Goal: Information Seeking & Learning: Check status

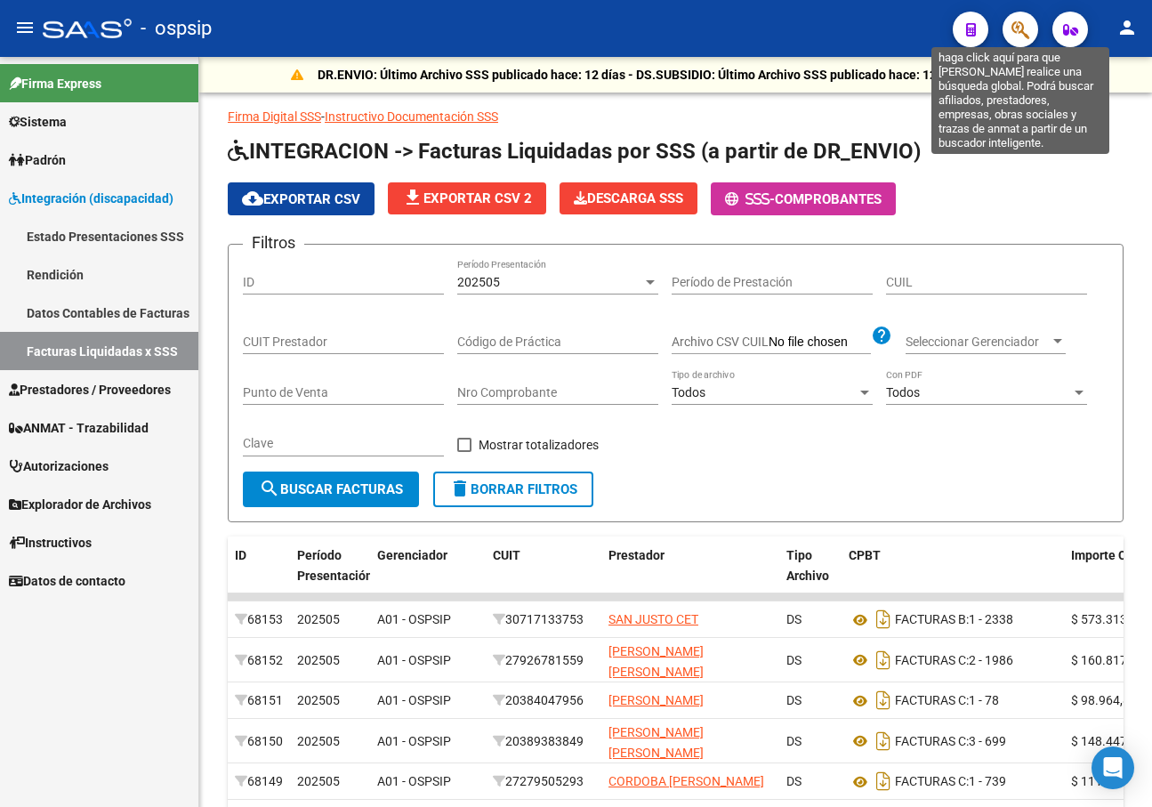
scroll to position [89, 0]
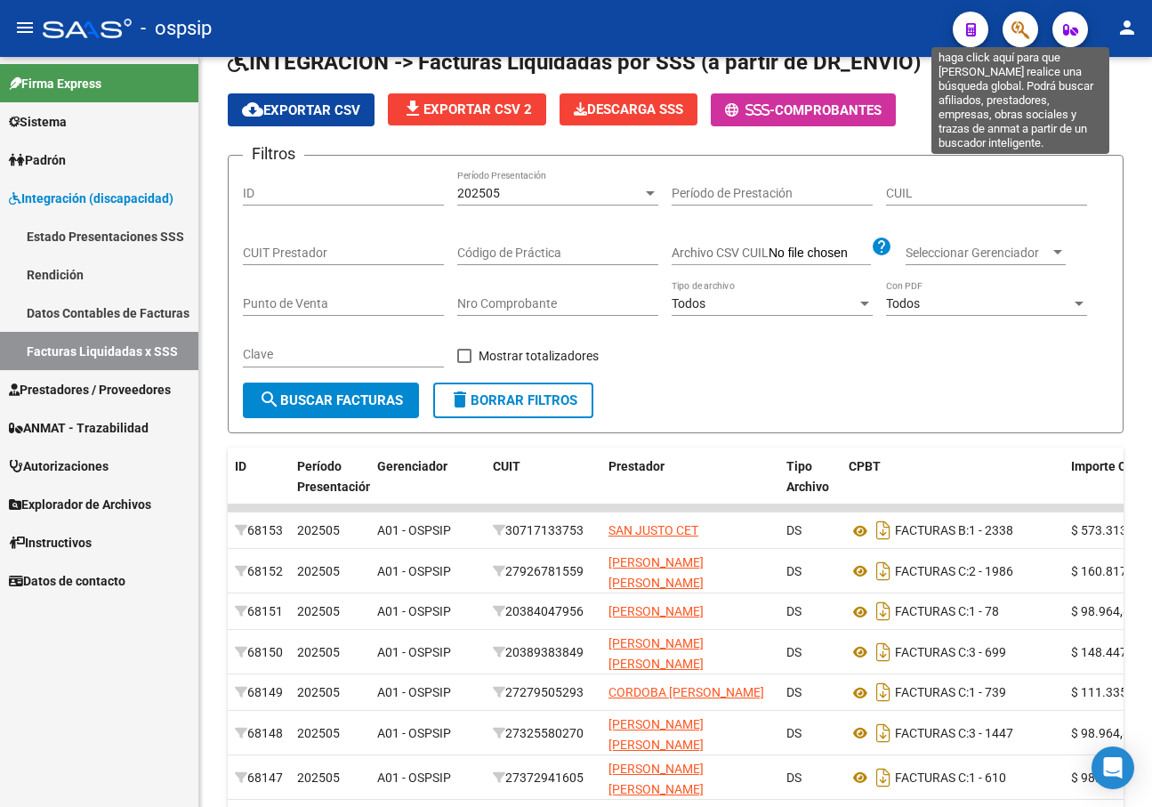
click at [1010, 19] on button "button" at bounding box center [1020, 30] width 36 height 36
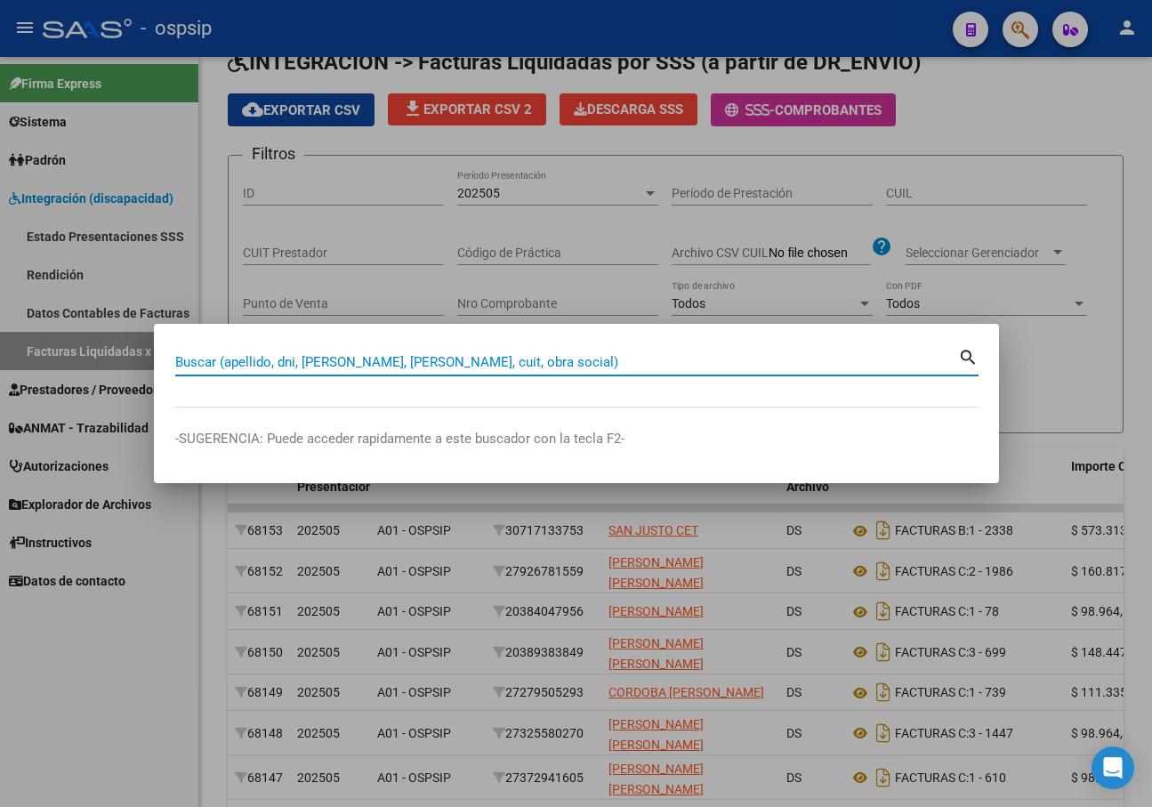
paste input "56.896.281"
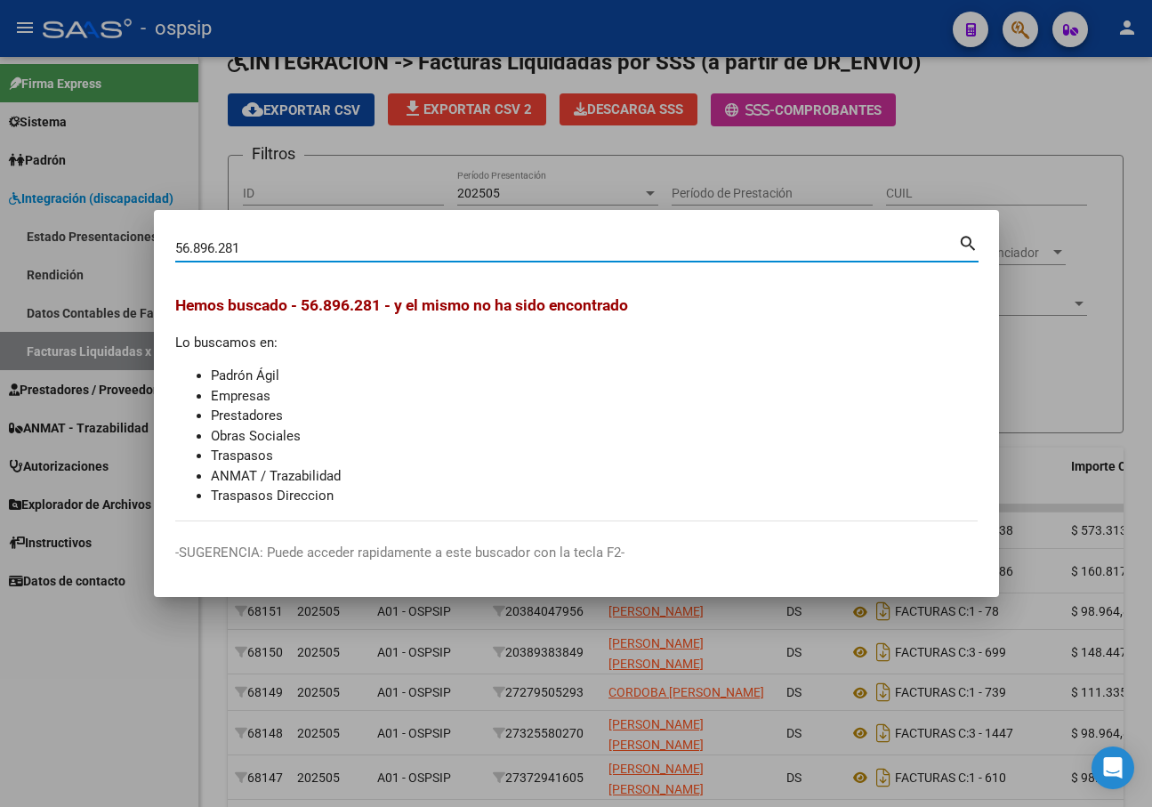
click at [215, 250] on input "56.896.281" at bounding box center [566, 248] width 783 height 16
click at [193, 252] on input "56.896281" at bounding box center [566, 248] width 783 height 16
type input "56896281"
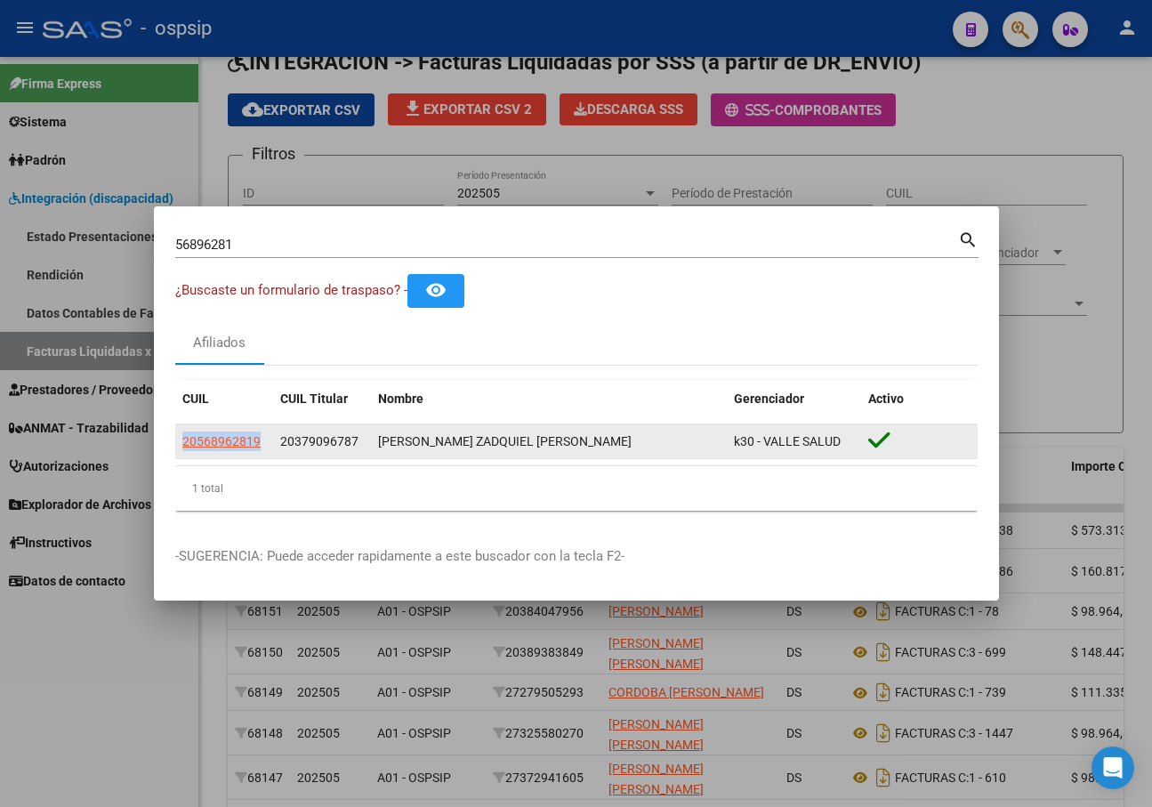
drag, startPoint x: 264, startPoint y: 438, endPoint x: 179, endPoint y: 433, distance: 85.5
click at [179, 433] on datatable-body-cell "20568962819" at bounding box center [224, 441] width 98 height 35
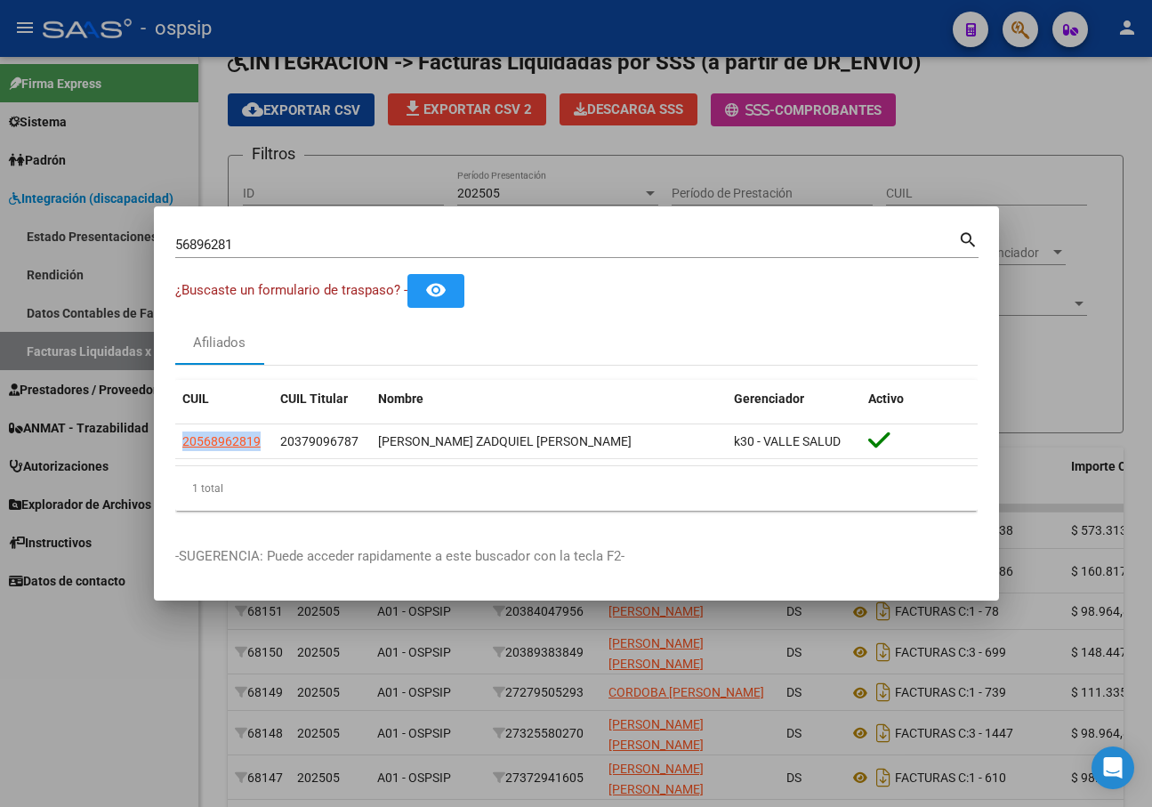
copy span "20568962819"
click at [157, 702] on div at bounding box center [576, 403] width 1152 height 807
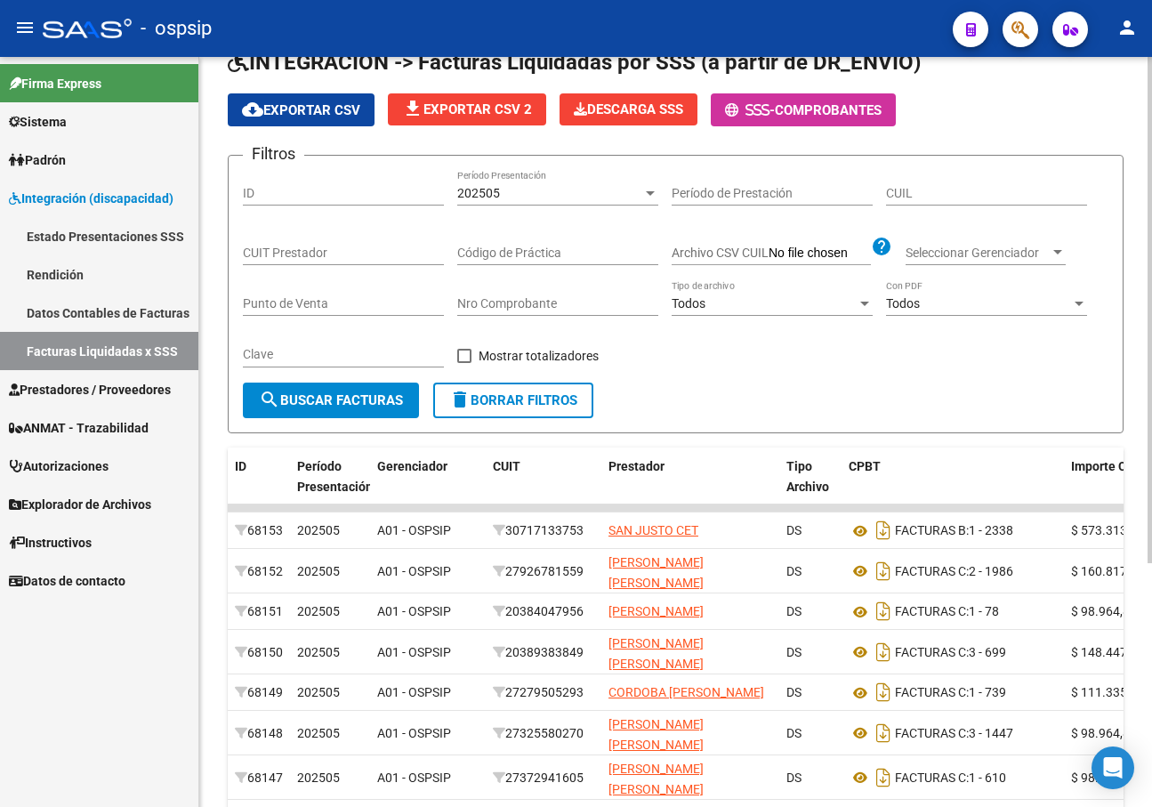
click at [376, 252] on input "CUIT Prestador" at bounding box center [343, 252] width 201 height 15
paste input "20-56896281-9"
type input "20-56896281-9"
click at [913, 189] on input "CUIL" at bounding box center [986, 193] width 201 height 15
paste input "20-56896281-9"
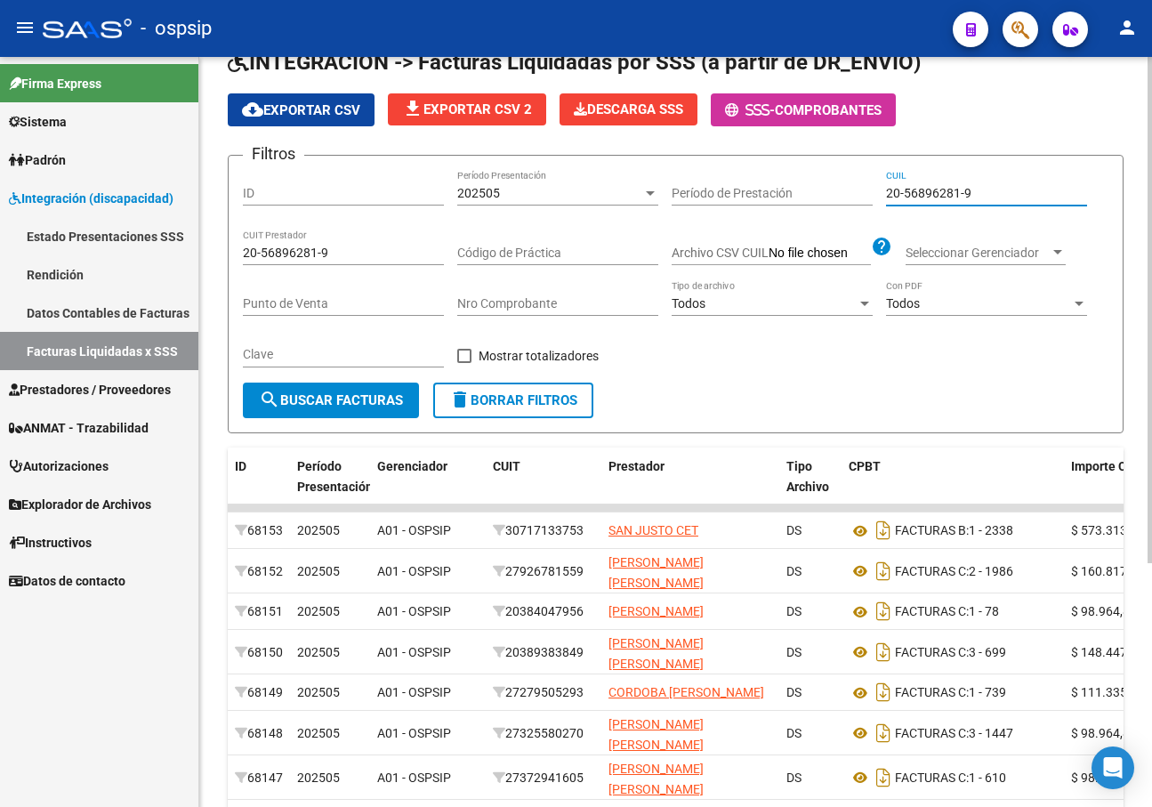
type input "20-56896281-9"
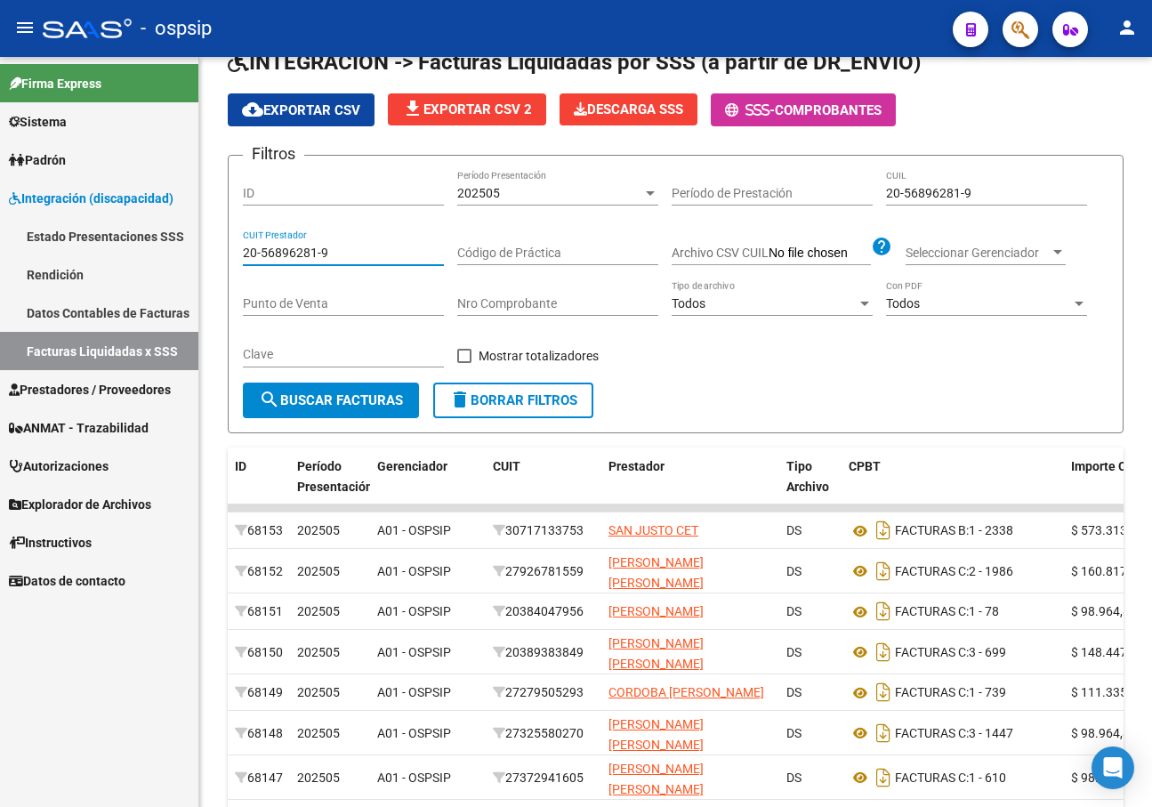
drag, startPoint x: 369, startPoint y: 260, endPoint x: 179, endPoint y: 260, distance: 190.3
click at [179, 260] on mat-sidenav-container "Firma Express Sistema Usuarios Todos los Usuarios Padrón Afiliados Empadronados…" at bounding box center [576, 432] width 1152 height 750
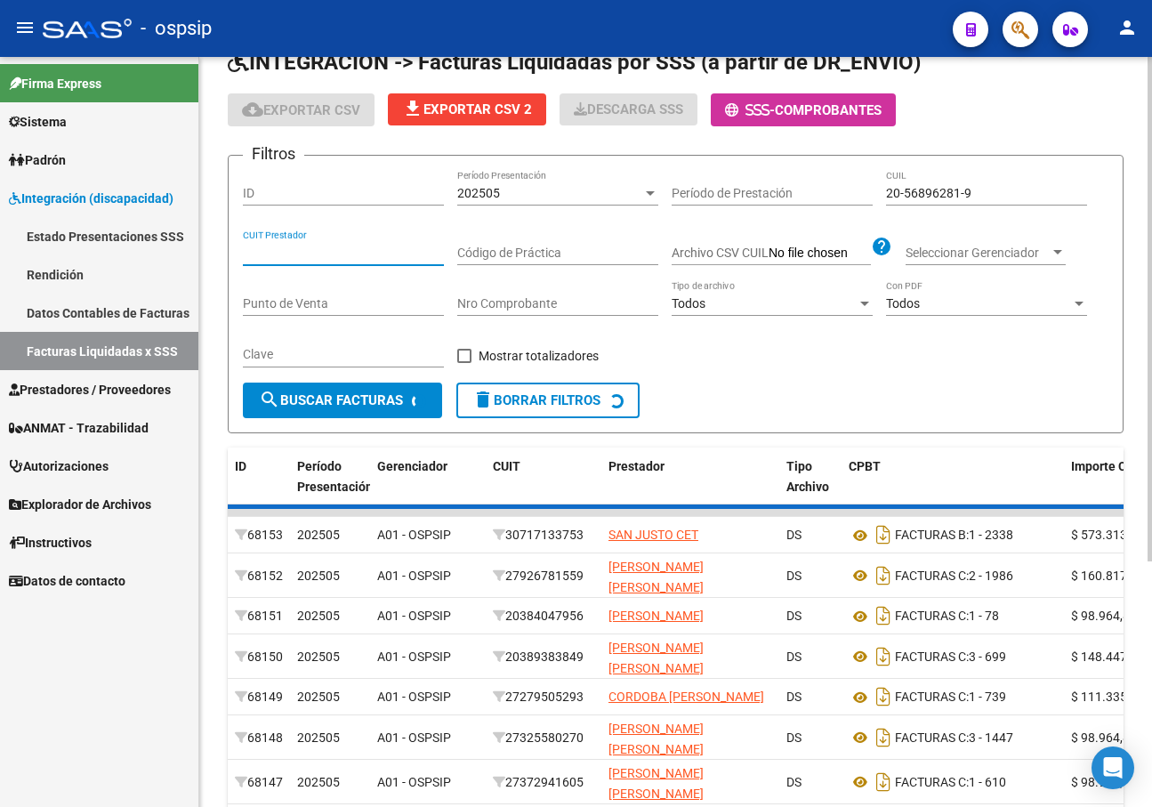
scroll to position [5, 0]
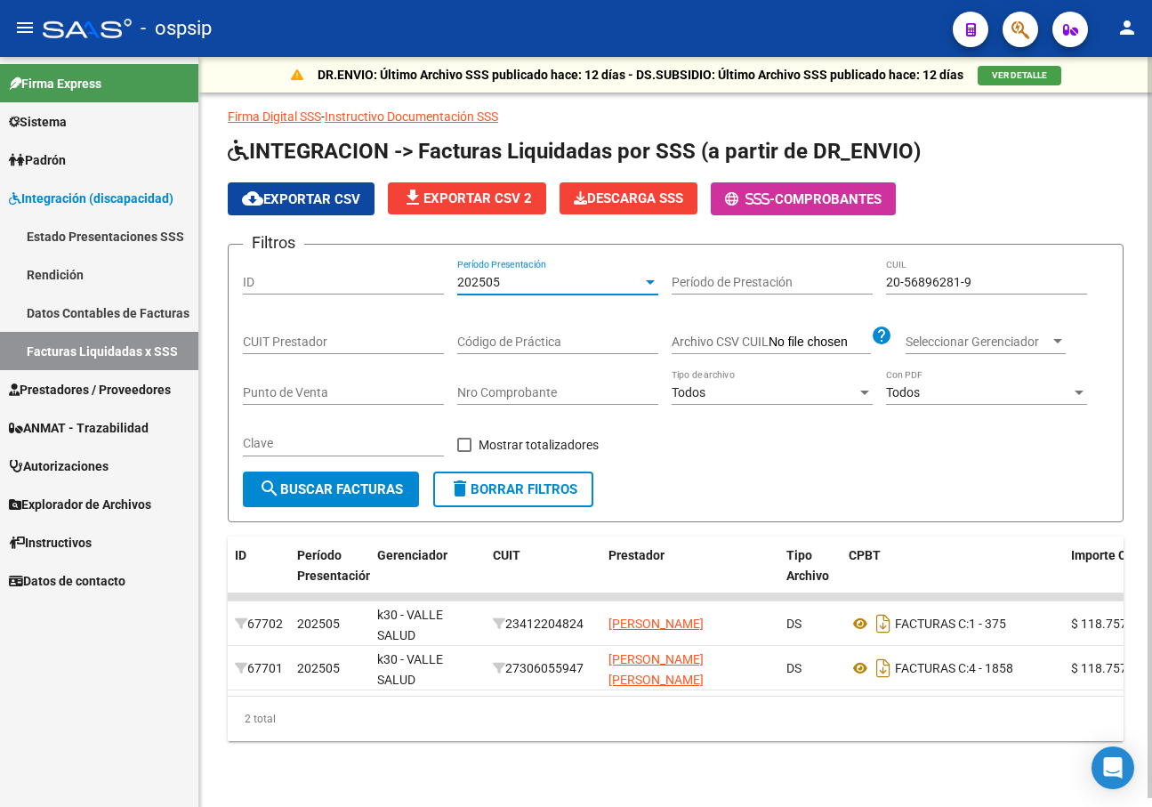
click at [582, 280] on div "202505" at bounding box center [549, 282] width 185 height 15
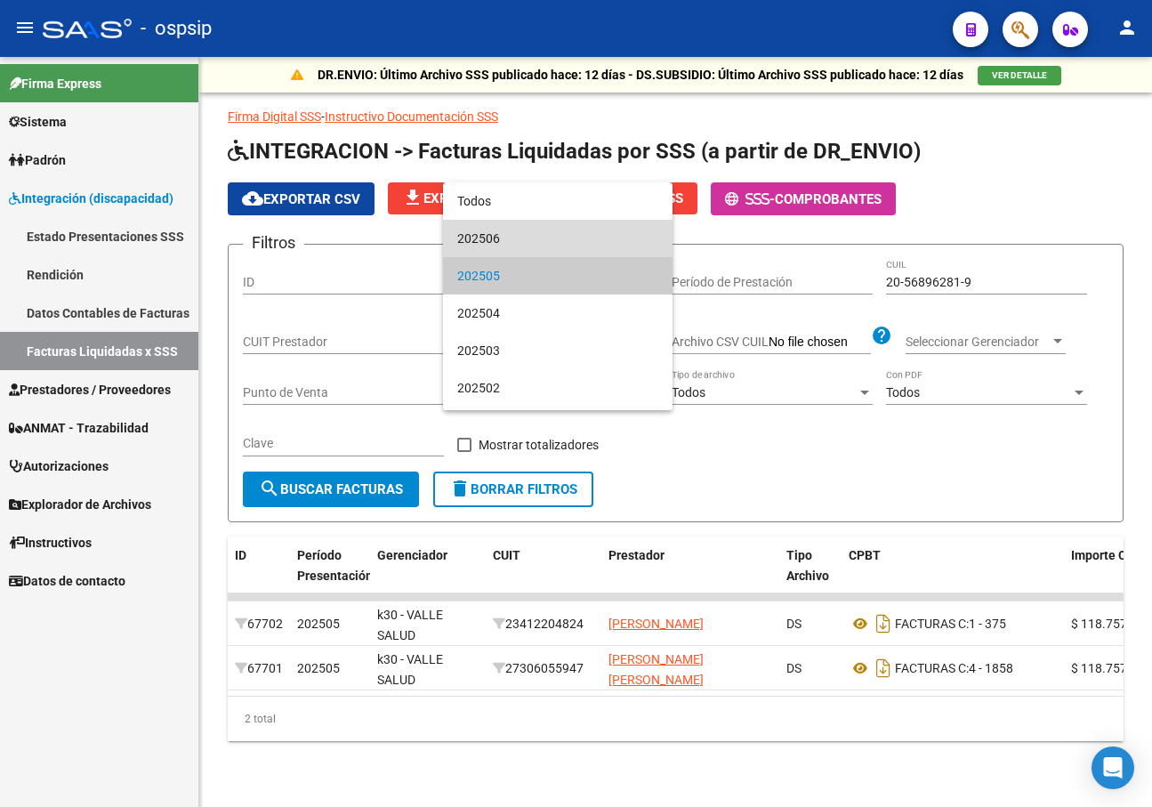
click at [583, 245] on span "202506" at bounding box center [557, 238] width 201 height 37
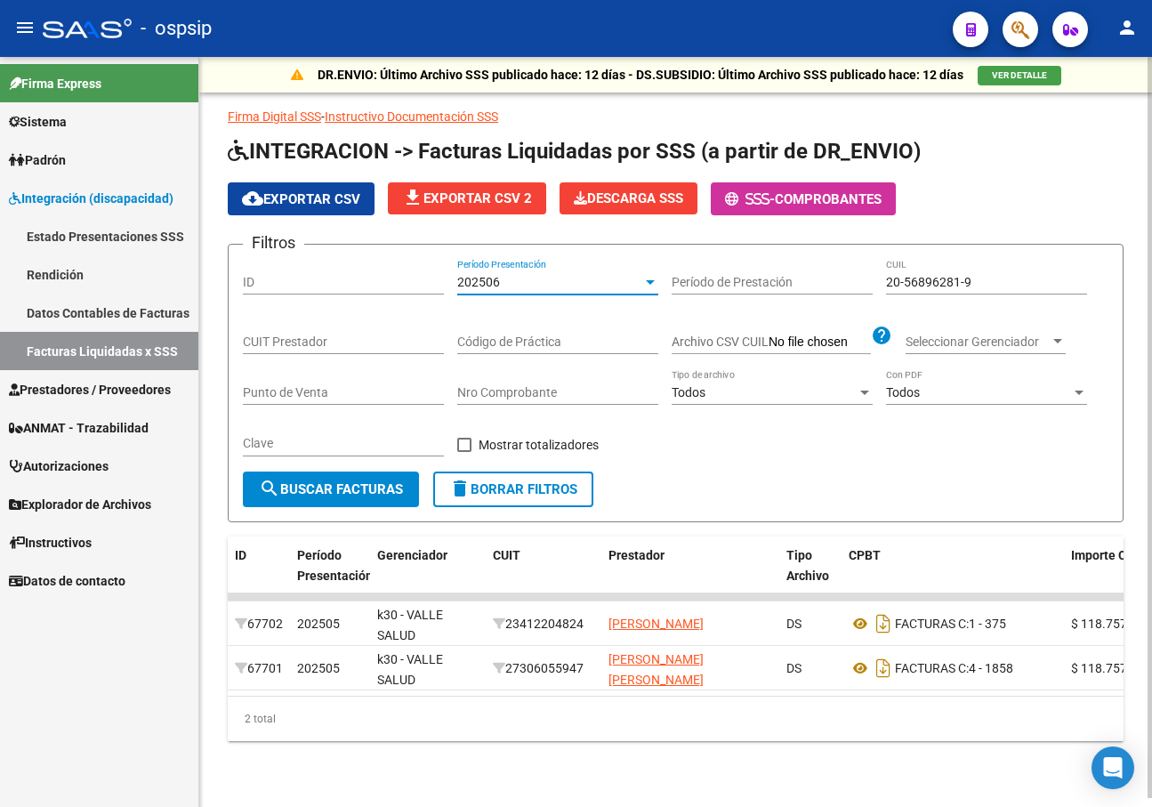
drag, startPoint x: 572, startPoint y: 301, endPoint x: 529, endPoint y: 333, distance: 52.8
click at [570, 306] on div "Filtros ID 202506 Período Presentación Período de Prestación 20-56896281-9 CUIL…" at bounding box center [675, 365] width 865 height 213
click at [521, 334] on input "Código de Práctica" at bounding box center [557, 341] width 201 height 15
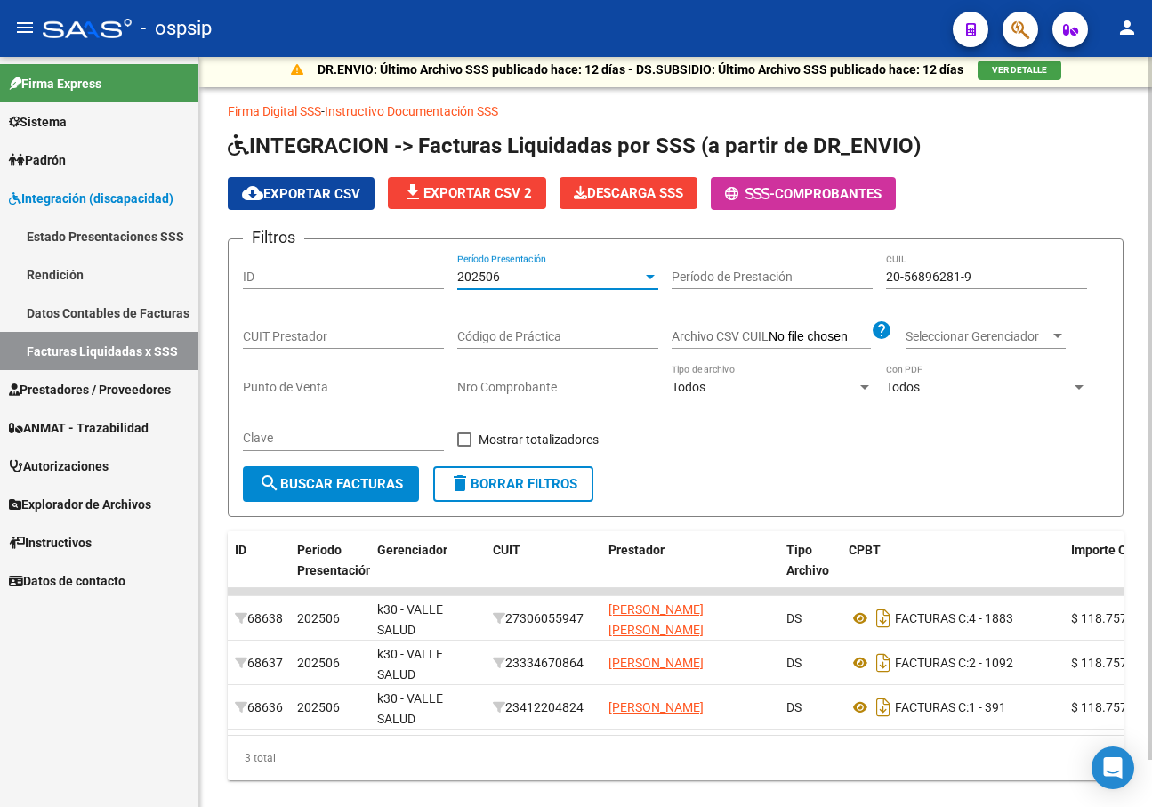
click at [556, 273] on div "202506" at bounding box center [549, 276] width 185 height 15
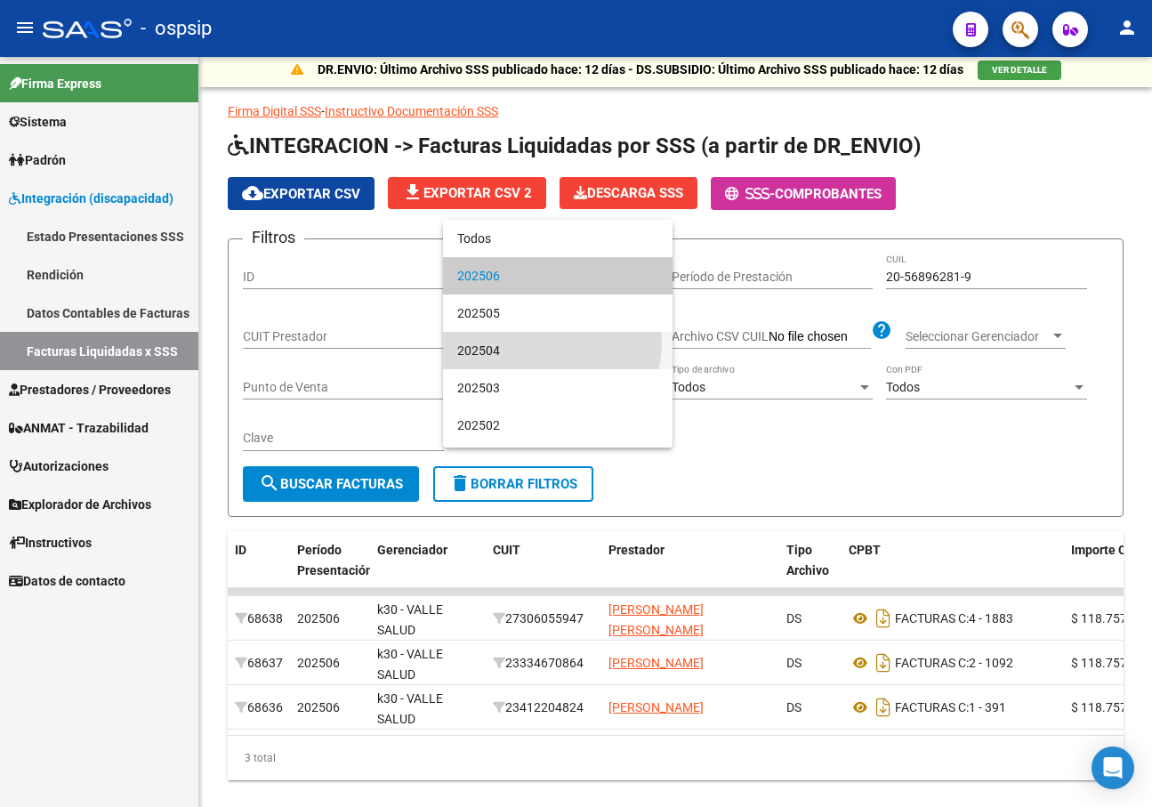
click at [539, 342] on span "202504" at bounding box center [557, 350] width 201 height 37
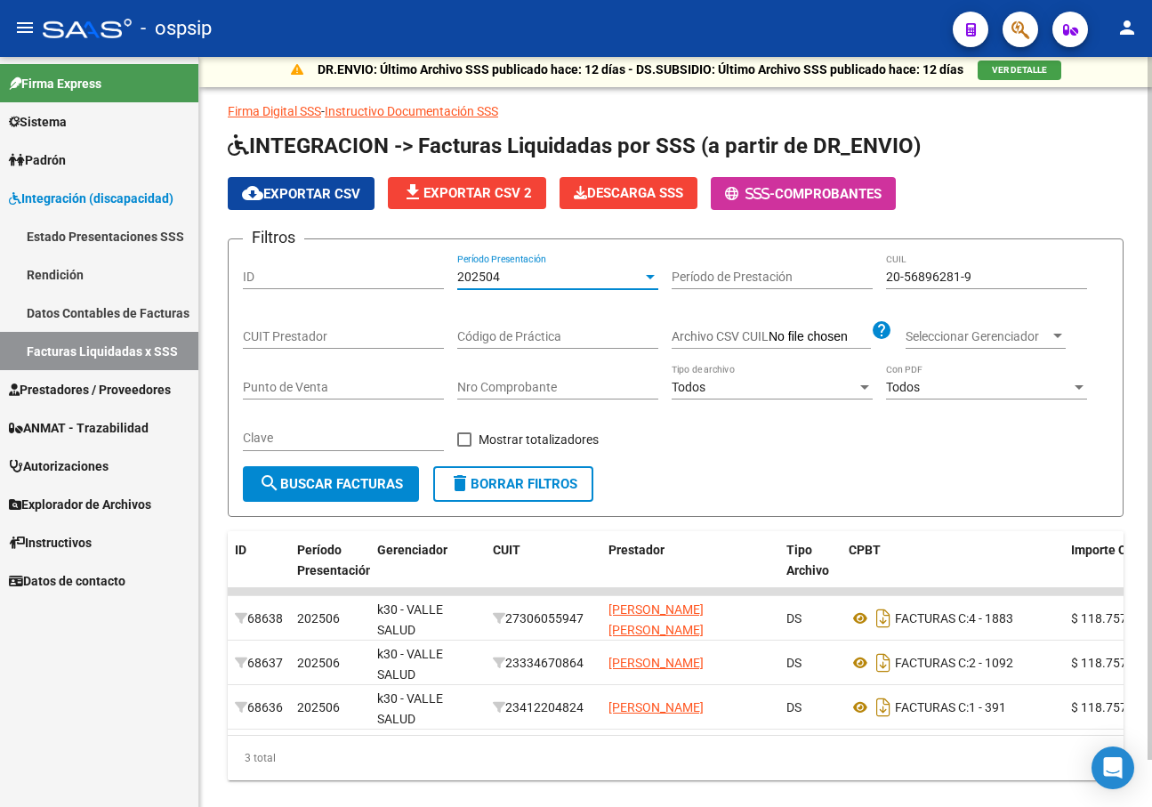
click at [545, 341] on input "Código de Práctica" at bounding box center [557, 336] width 201 height 15
click at [574, 288] on div "202504 Período Presentación" at bounding box center [557, 271] width 201 height 36
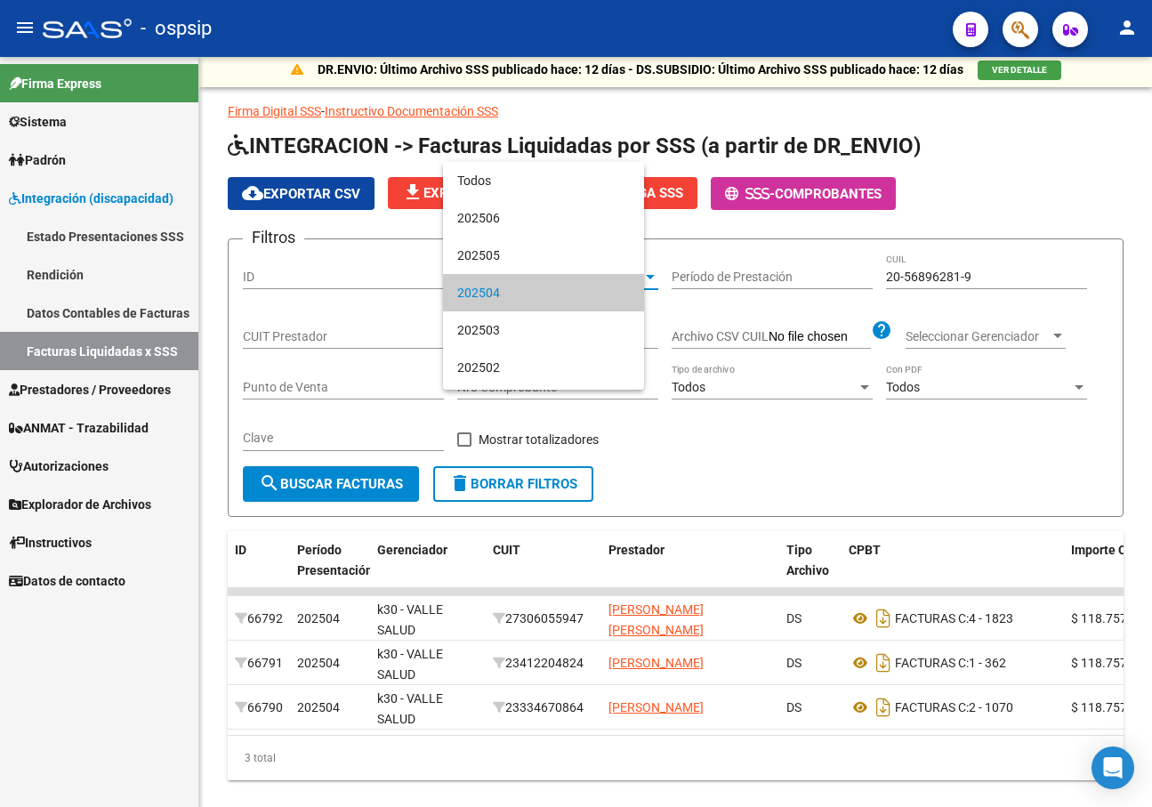
scroll to position [17, 0]
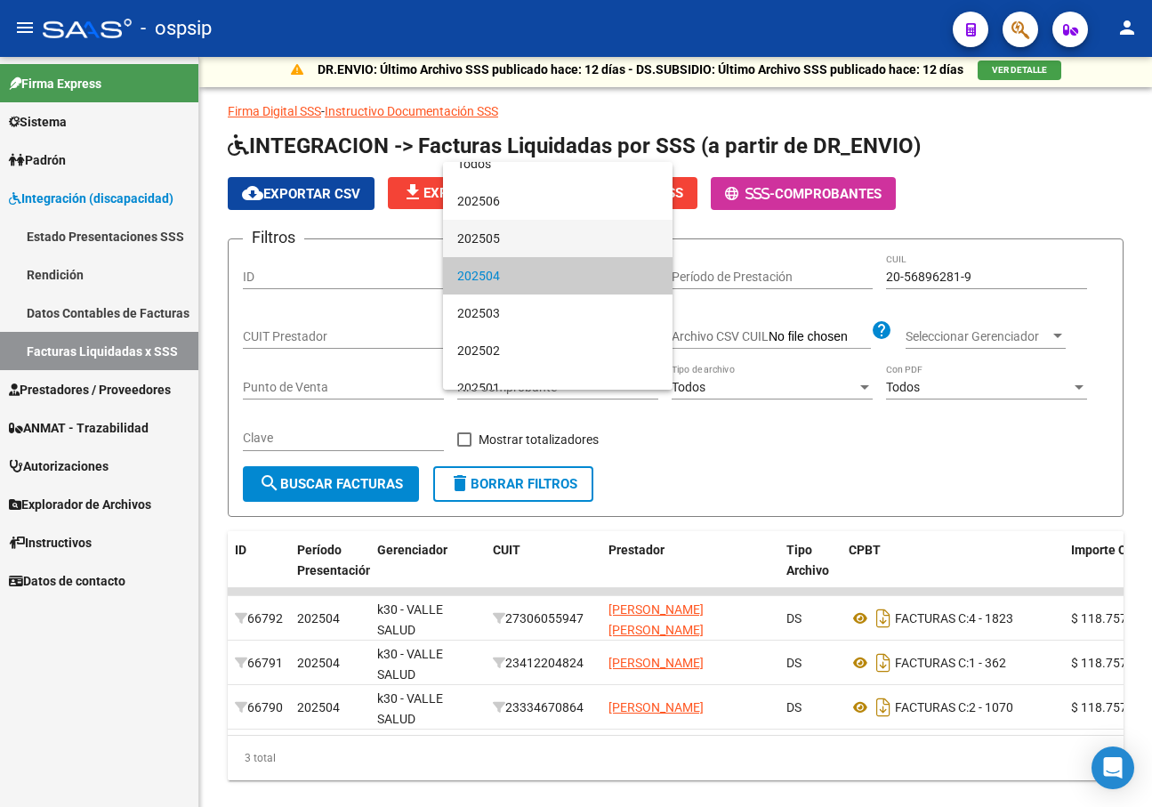
click at [584, 242] on span "202505" at bounding box center [557, 238] width 201 height 37
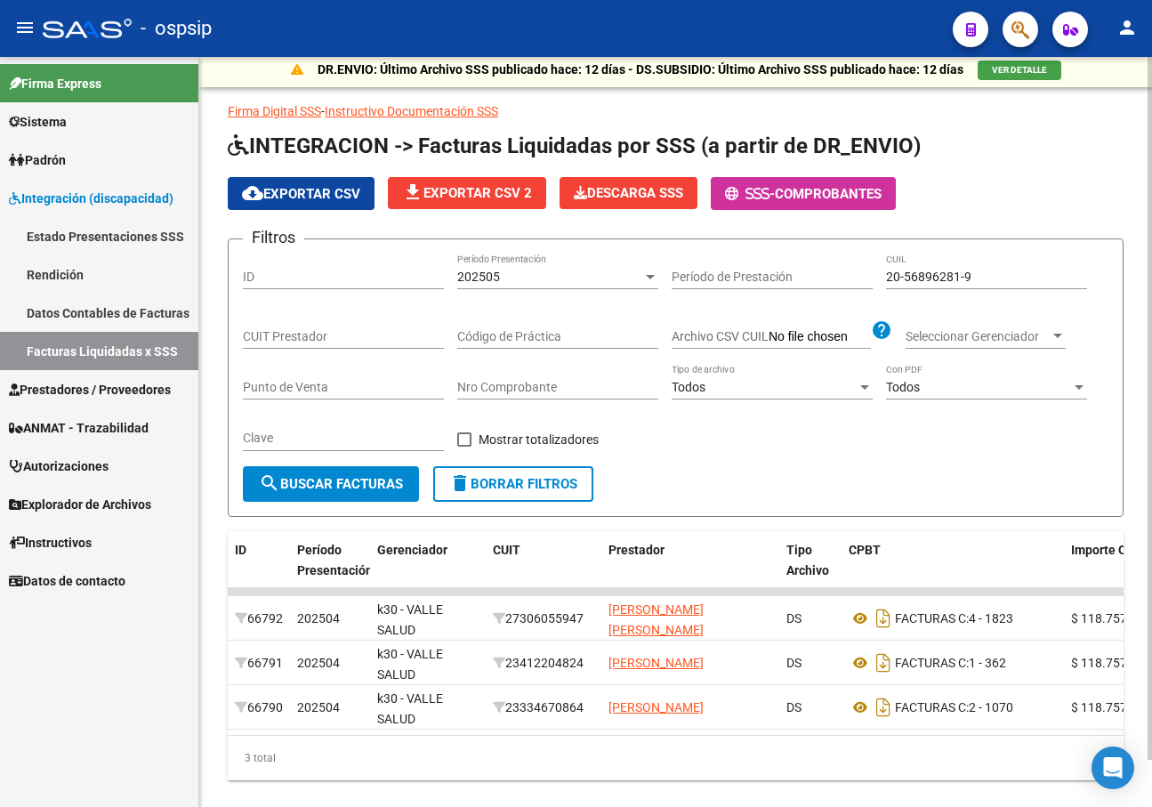
drag, startPoint x: 586, startPoint y: 355, endPoint x: 591, endPoint y: 332, distance: 23.7
click at [586, 351] on div "Código de Práctica" at bounding box center [557, 338] width 201 height 51
click at [591, 332] on input "Código de Práctica" at bounding box center [557, 336] width 201 height 15
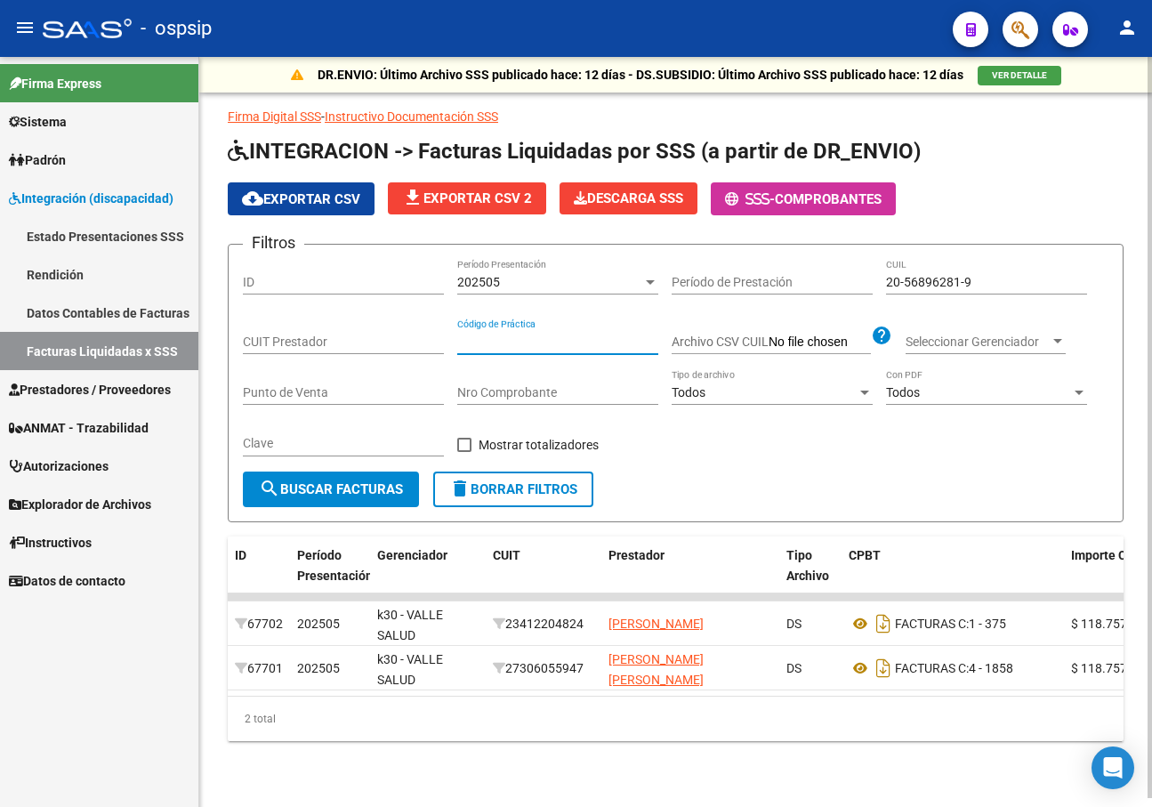
click at [590, 282] on div "202505" at bounding box center [549, 282] width 185 height 15
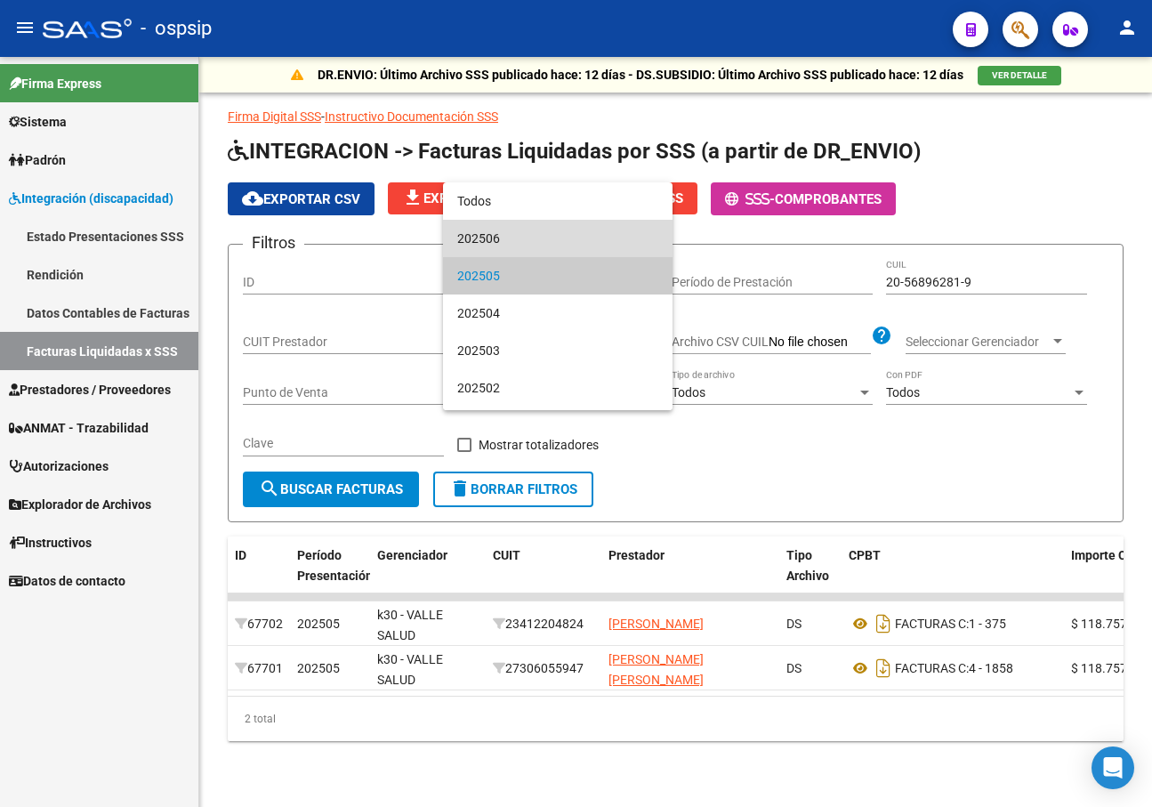
click at [579, 229] on span "202506" at bounding box center [557, 238] width 201 height 37
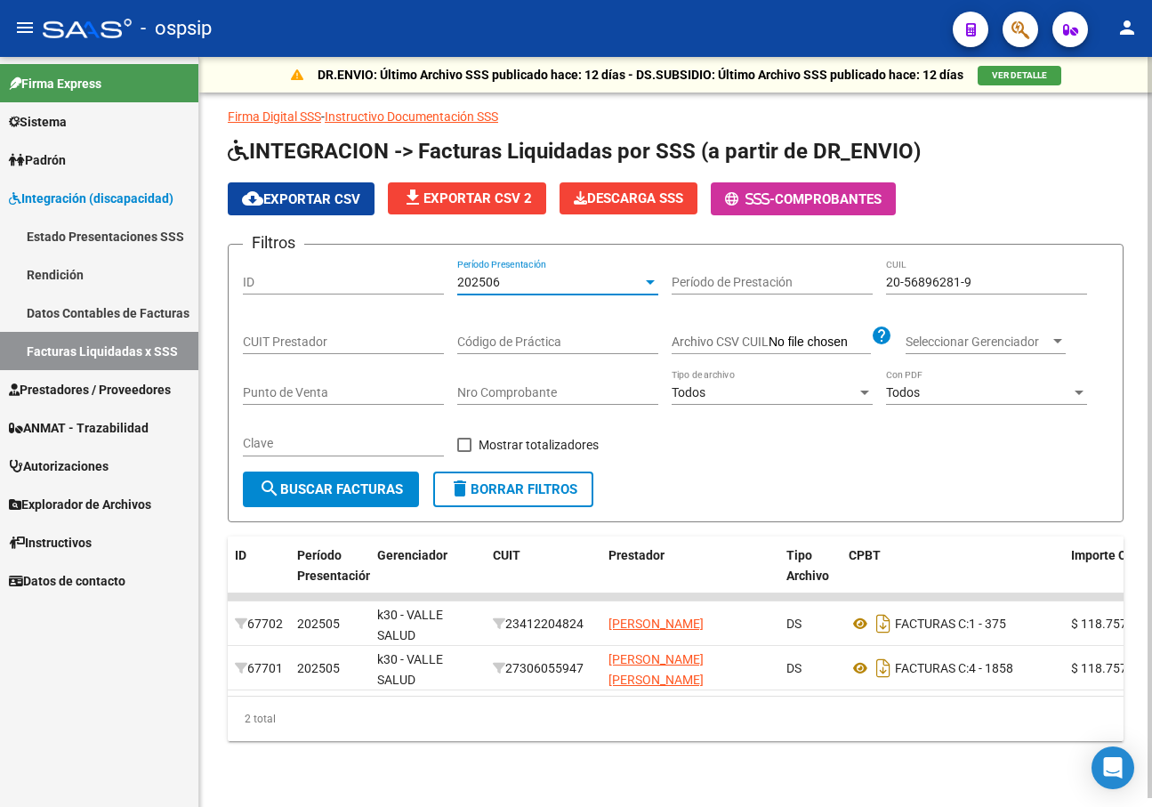
click at [572, 334] on input "Código de Práctica" at bounding box center [557, 341] width 201 height 15
